Goal: Find specific page/section: Find specific page/section

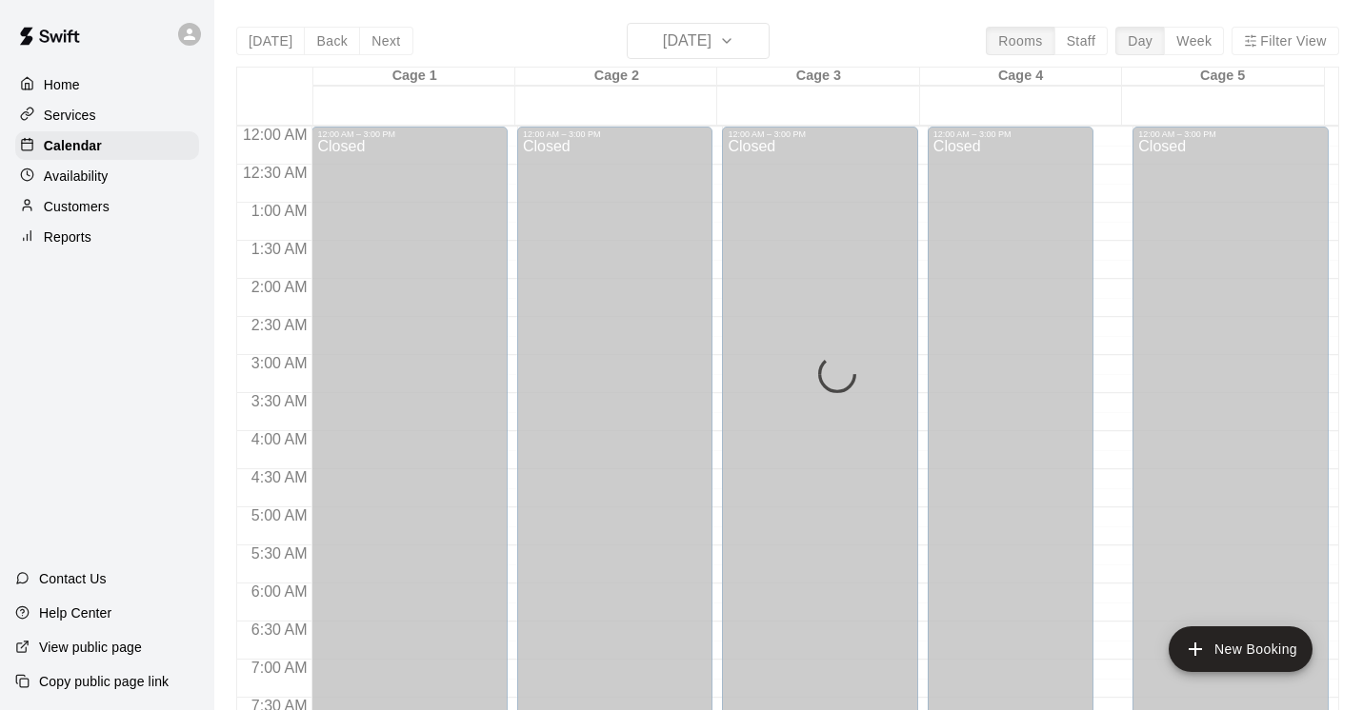
scroll to position [1049, 0]
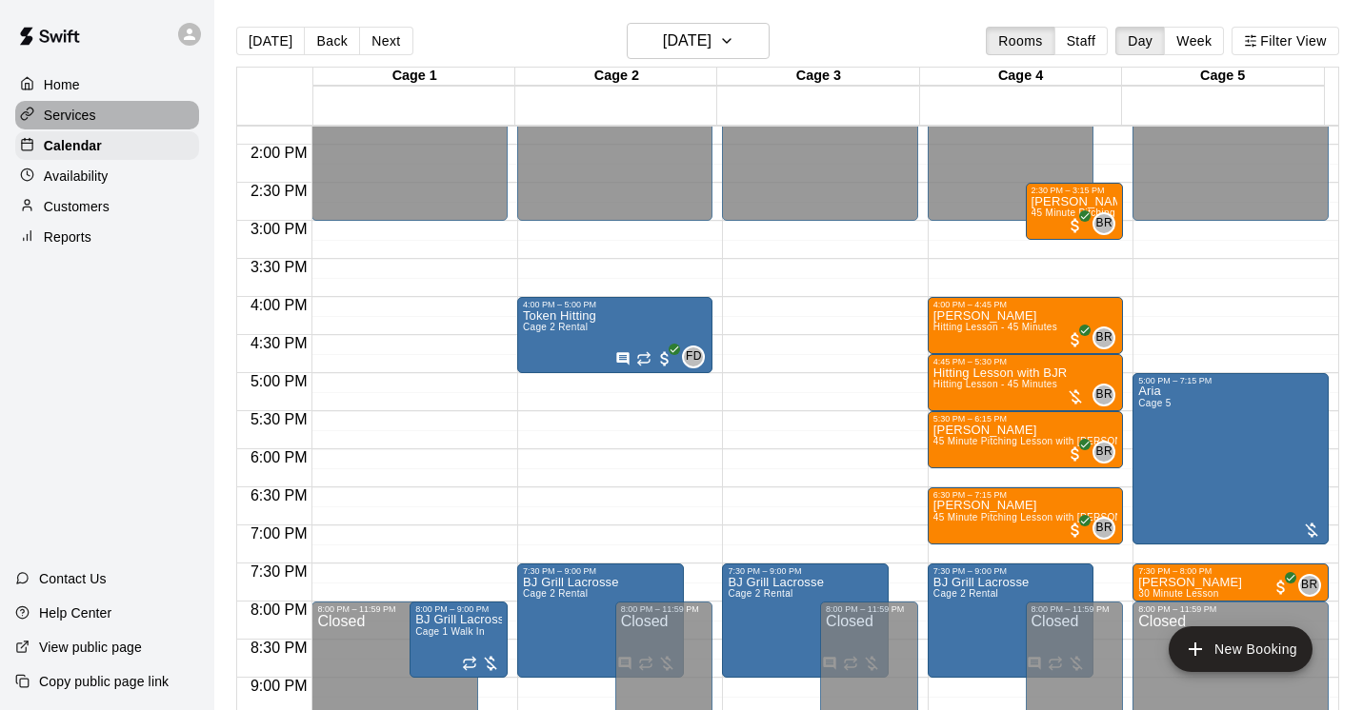
click at [56, 116] on p "Services" at bounding box center [70, 115] width 52 height 19
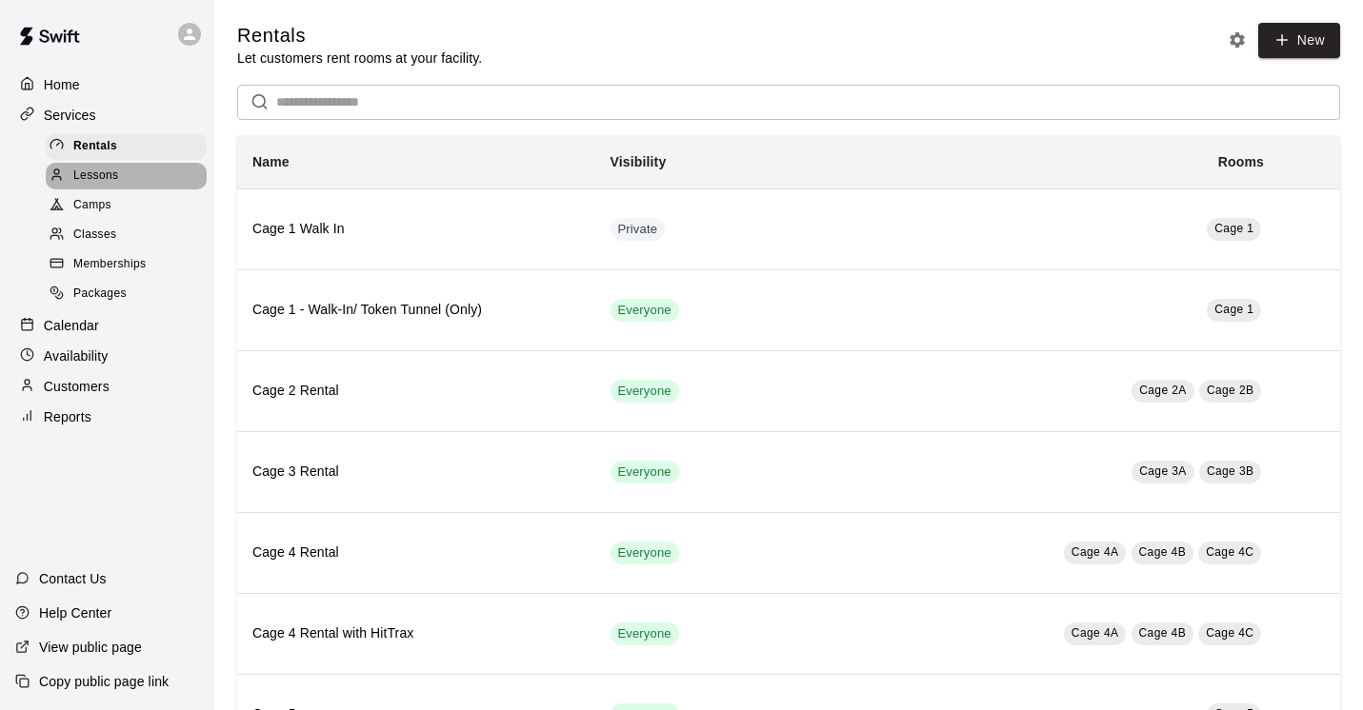
click at [79, 176] on span "Lessons" at bounding box center [96, 176] width 46 height 19
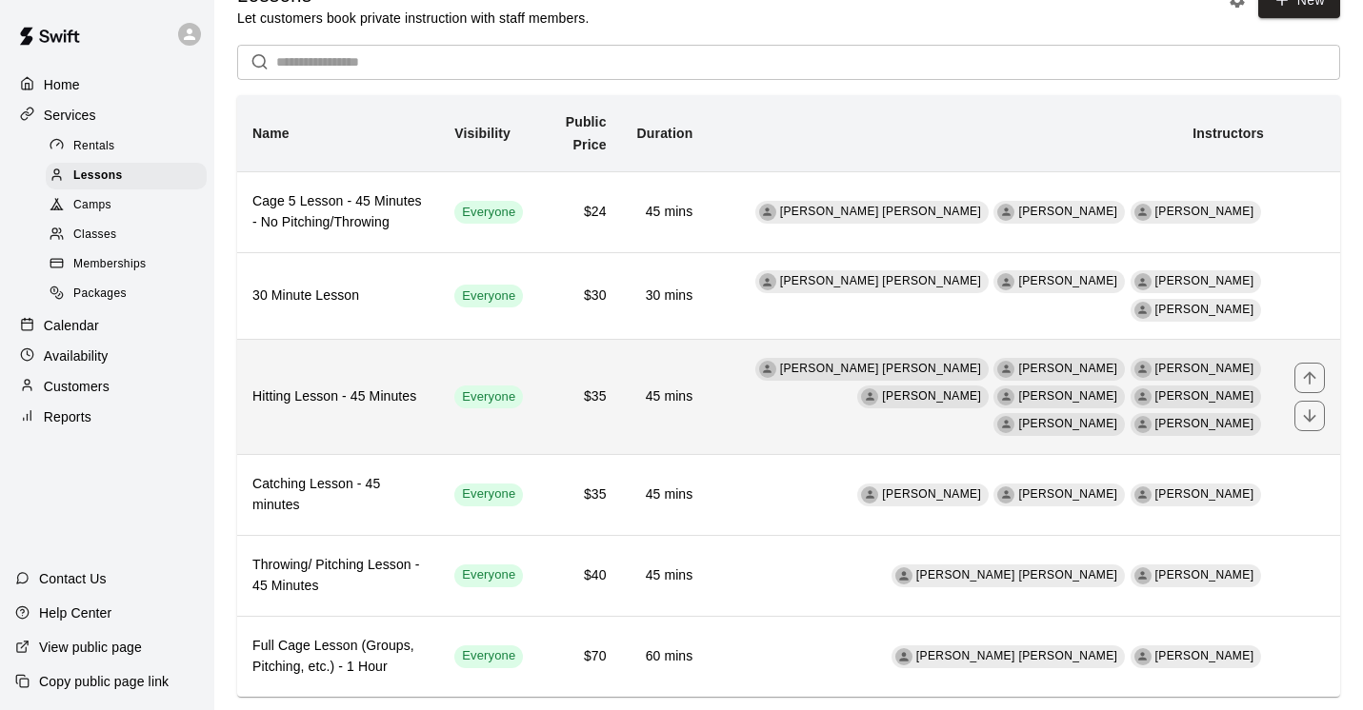
scroll to position [47, 0]
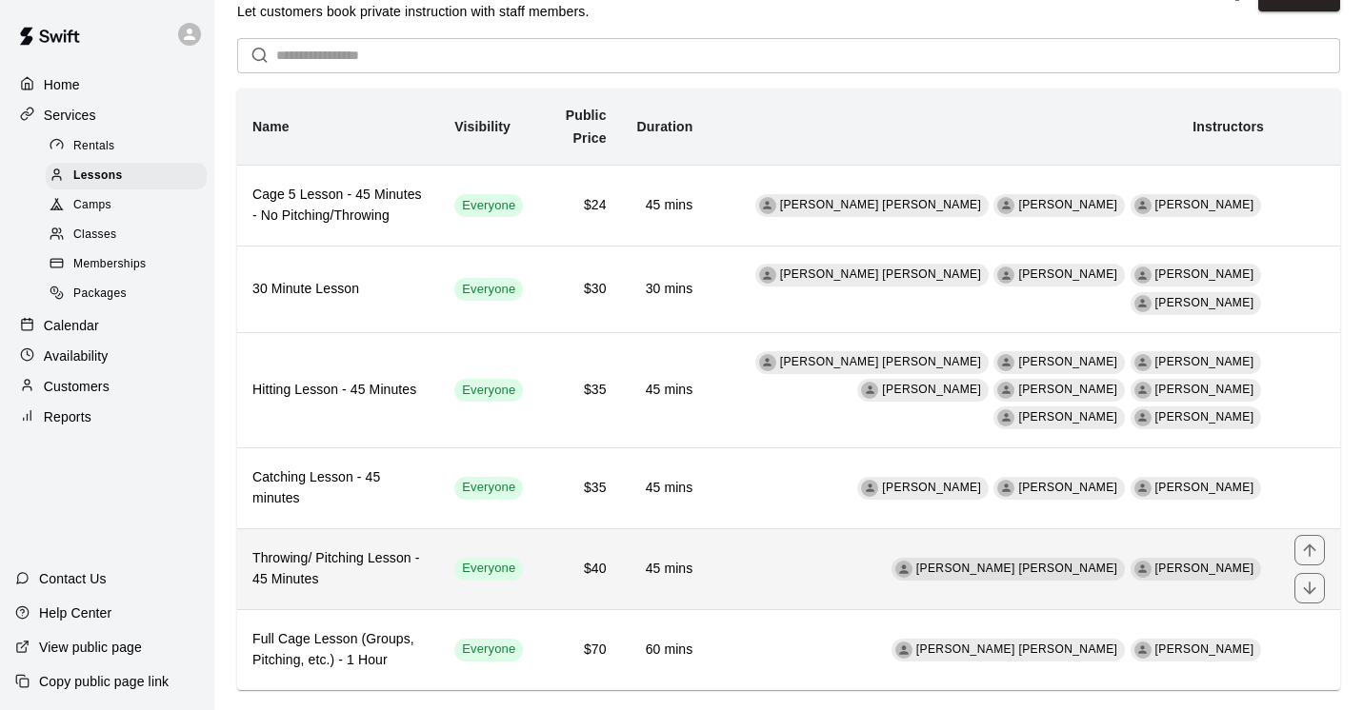
click at [1221, 562] on span "[PERSON_NAME]" at bounding box center [1204, 568] width 99 height 13
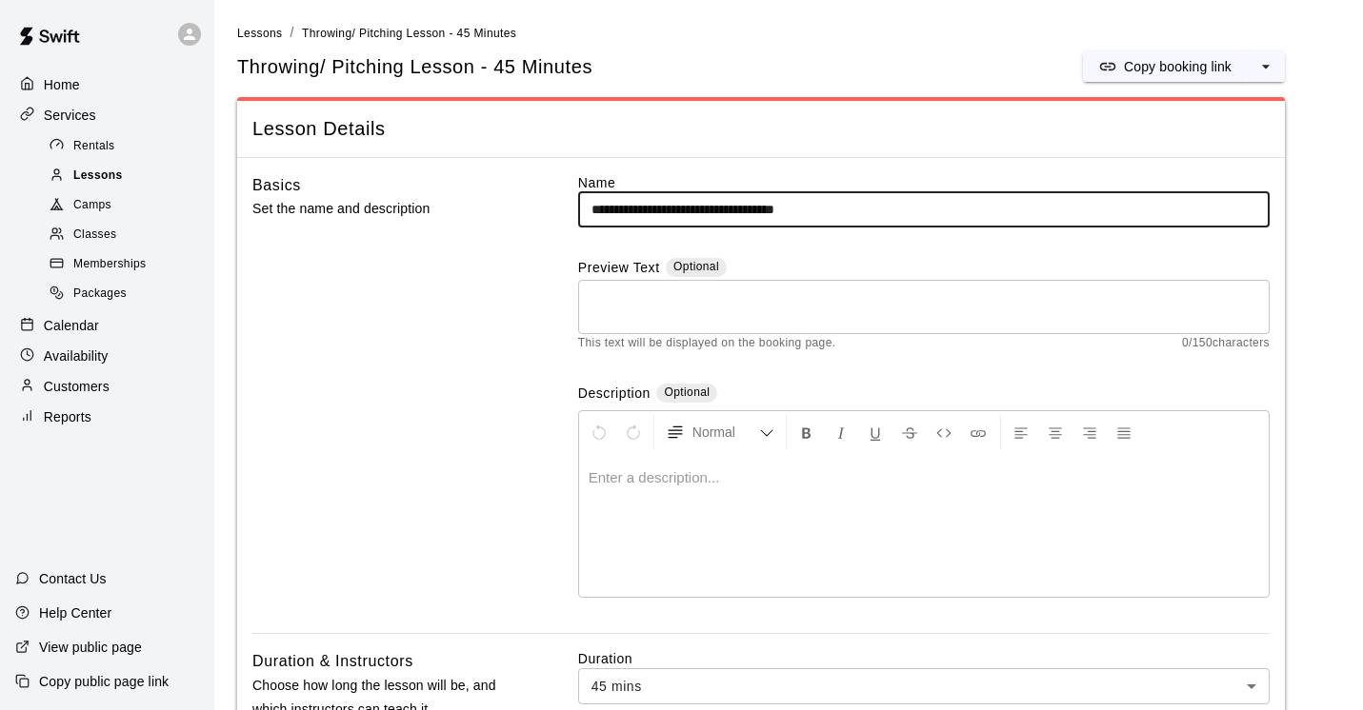
click at [110, 174] on span "Lessons" at bounding box center [98, 176] width 50 height 19
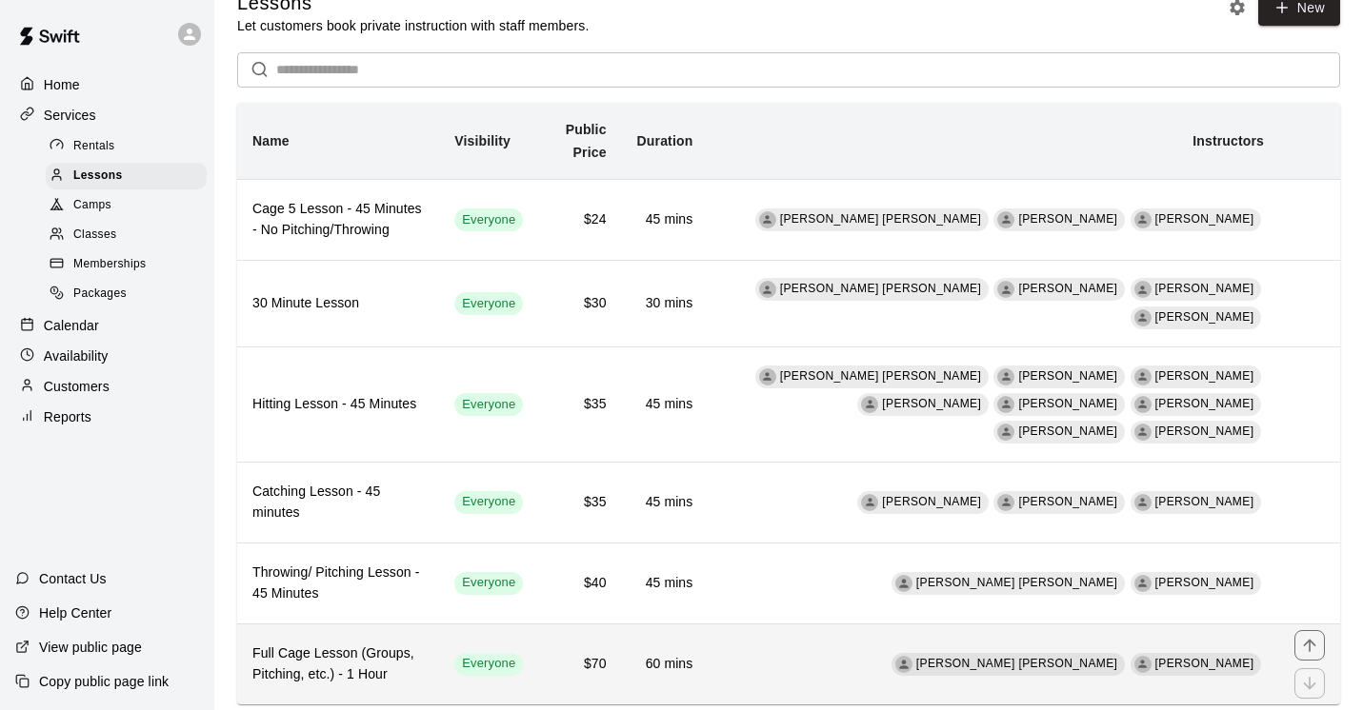
scroll to position [47, 0]
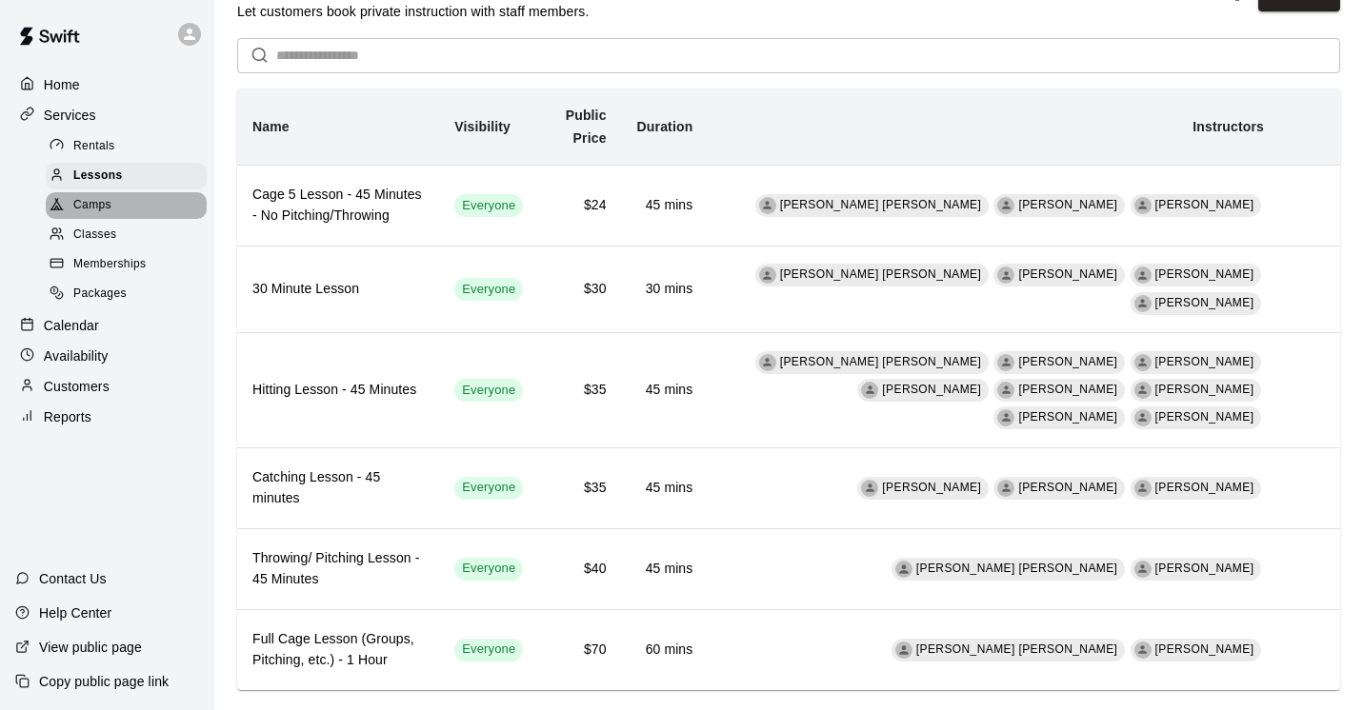
click at [110, 198] on span "Camps" at bounding box center [92, 205] width 38 height 19
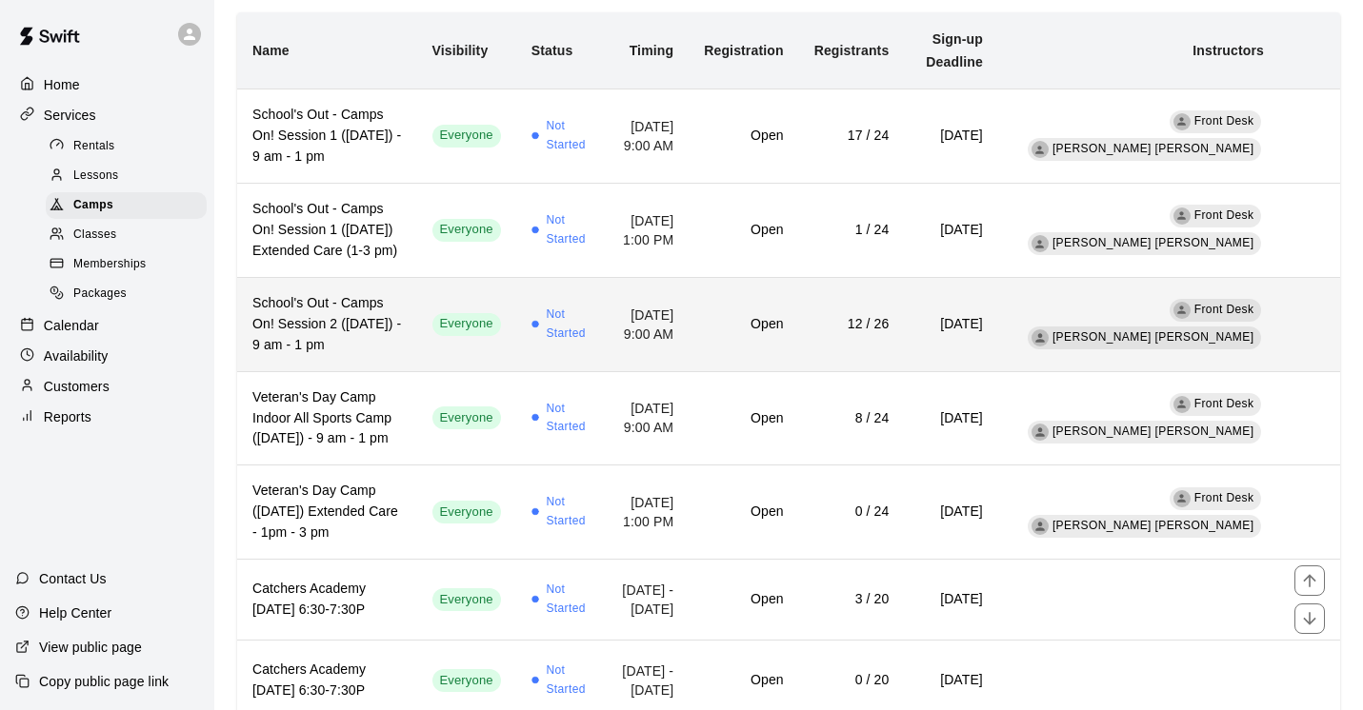
scroll to position [40, 0]
